Goal: Task Accomplishment & Management: Use online tool/utility

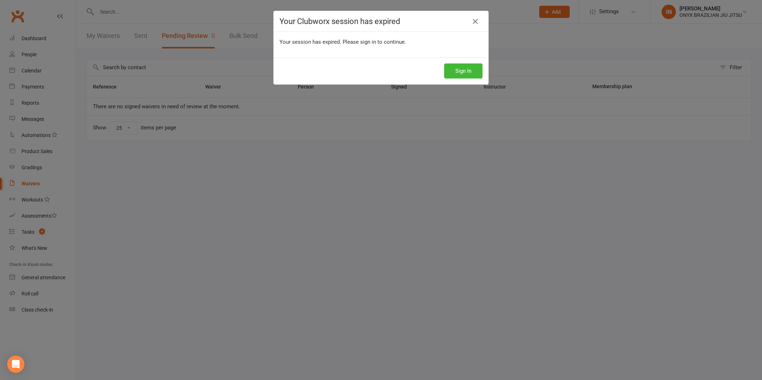
select select "25"
click at [461, 66] on button "Sign In" at bounding box center [463, 71] width 38 height 15
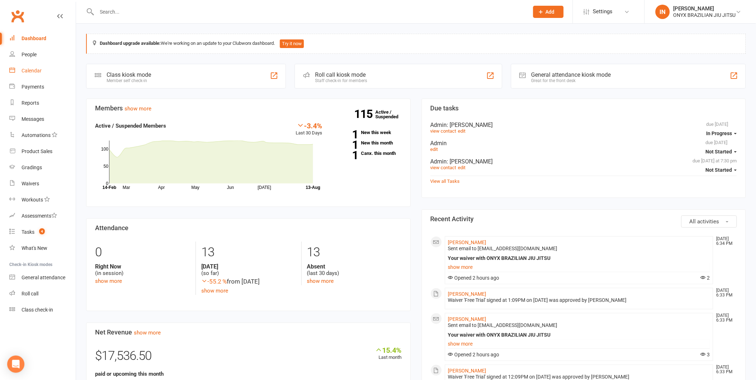
click at [34, 72] on div "Calendar" at bounding box center [32, 71] width 20 height 6
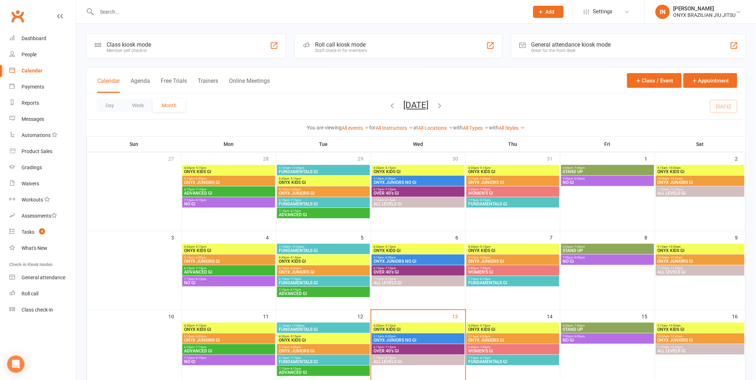
click at [333, 51] on div "Staff check-in for members" at bounding box center [341, 50] width 52 height 5
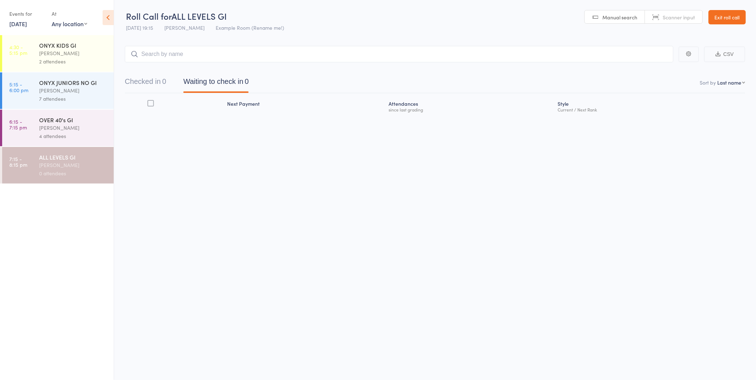
drag, startPoint x: 164, startPoint y: 53, endPoint x: 164, endPoint y: 48, distance: 4.7
click at [164, 52] on input "search" at bounding box center [399, 54] width 549 height 17
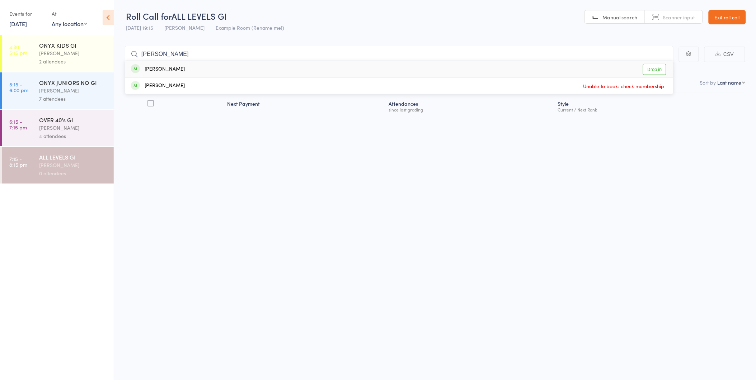
type input "LANCE"
click at [203, 67] on div "Lance Burnett Drop in" at bounding box center [399, 69] width 548 height 17
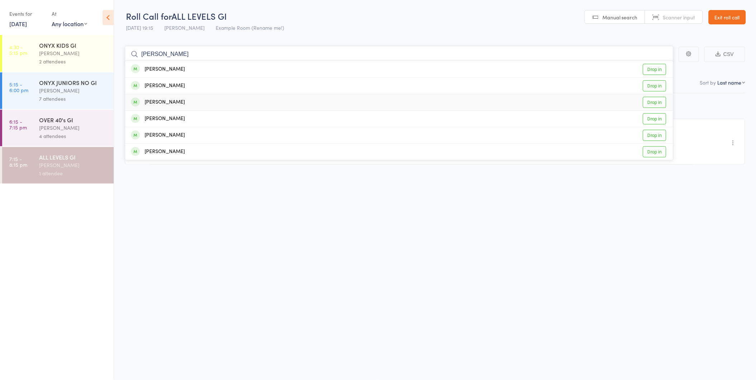
type input "james"
click at [183, 107] on div "James Macdonald Drop in" at bounding box center [399, 102] width 548 height 16
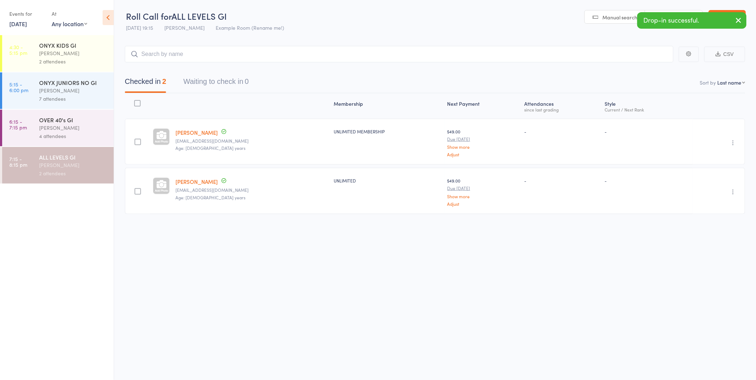
click at [736, 20] on icon "button" at bounding box center [739, 20] width 9 height 9
click at [715, 18] on link "Exit roll call" at bounding box center [727, 17] width 37 height 14
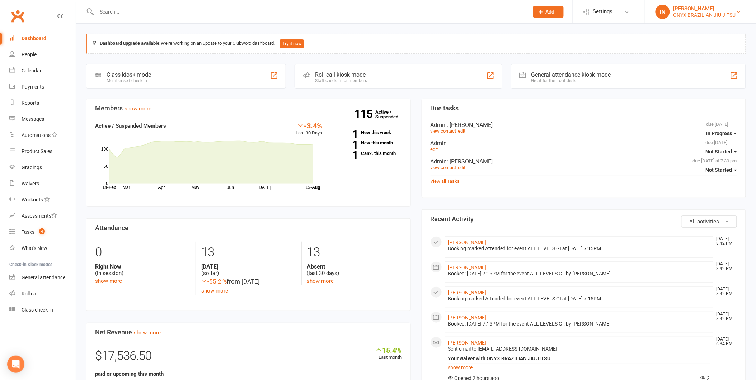
click at [706, 17] on div "ONYX BRAZILIAN JIU JITSU" at bounding box center [705, 15] width 62 height 6
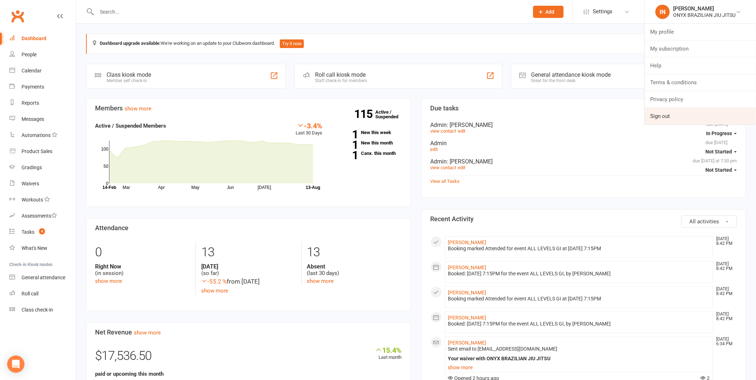
click at [689, 121] on link "Sign out" at bounding box center [700, 116] width 111 height 17
